Goal: Task Accomplishment & Management: Manage account settings

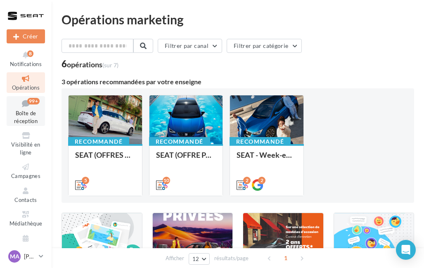
click at [16, 99] on icon at bounding box center [25, 103] width 33 height 11
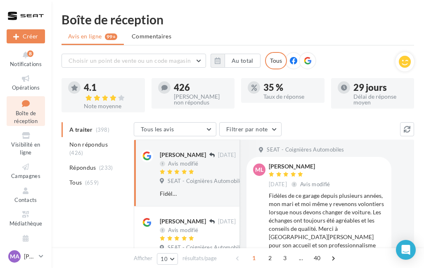
click at [81, 126] on ul "A traiter (398) Non répondus (426) Répondus (233) Tous (659)" at bounding box center [95, 156] width 69 height 68
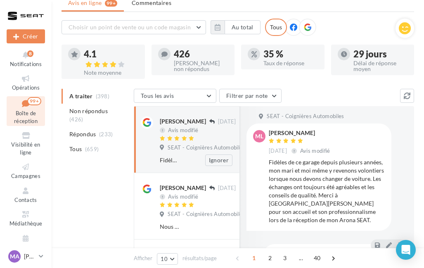
scroll to position [33, 0]
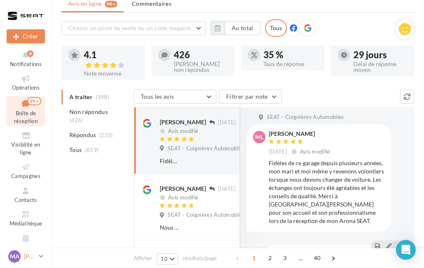
click at [27, 255] on p "[PERSON_NAME] [PERSON_NAME]" at bounding box center [30, 256] width 12 height 8
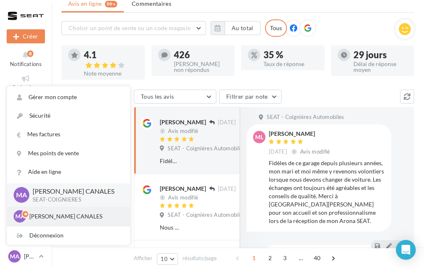
click at [63, 219] on p "[PERSON_NAME] [PERSON_NAME]" at bounding box center [74, 216] width 91 height 8
